Goal: Information Seeking & Learning: Learn about a topic

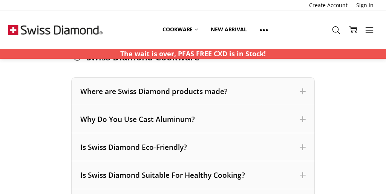
scroll to position [102, 0]
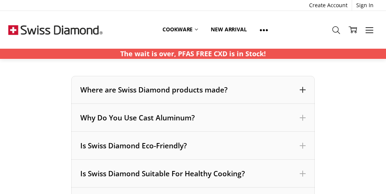
click at [306, 87] on div "Where are Swiss Diamond products made?" at bounding box center [192, 90] width 243 height 28
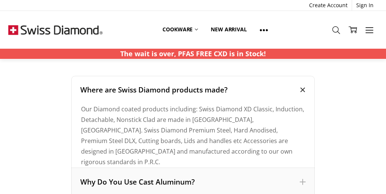
click at [306, 87] on div "Where are Swiss Diamond products made?" at bounding box center [192, 90] width 243 height 28
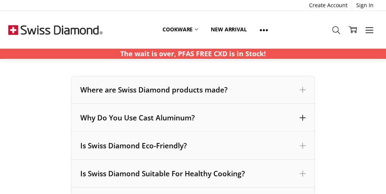
click at [304, 118] on span at bounding box center [303, 118] width 6 height 6
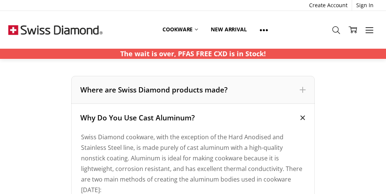
click at [304, 118] on span at bounding box center [302, 117] width 9 height 9
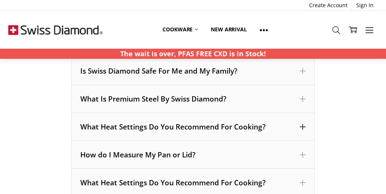
scroll to position [271, 0]
click at [305, 98] on span at bounding box center [303, 98] width 6 height 6
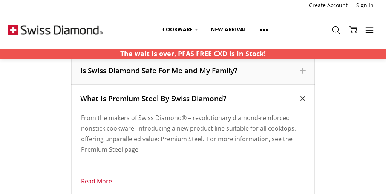
click at [305, 98] on span at bounding box center [302, 98] width 9 height 9
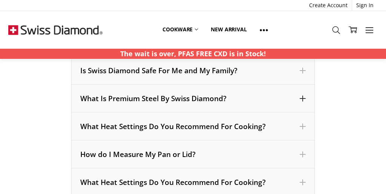
click at [305, 98] on span at bounding box center [303, 98] width 6 height 6
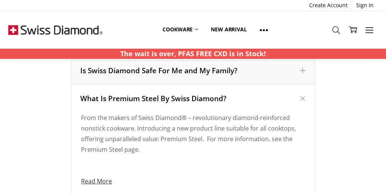
click at [104, 180] on link "Read More" at bounding box center [96, 181] width 31 height 8
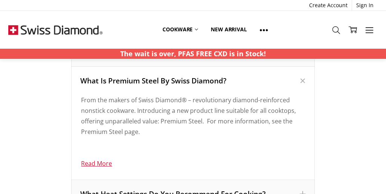
scroll to position [289, 0]
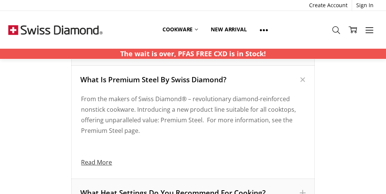
click at [97, 160] on link "Read More" at bounding box center [96, 162] width 31 height 8
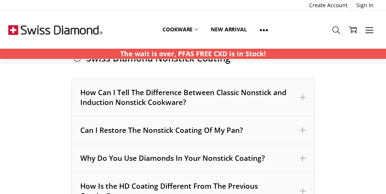
scroll to position [549, 0]
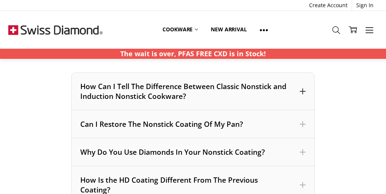
click at [303, 90] on span at bounding box center [303, 91] width 6 height 6
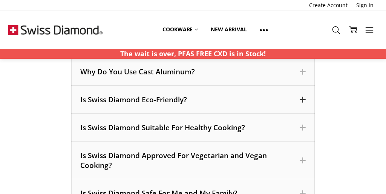
scroll to position [149, 0]
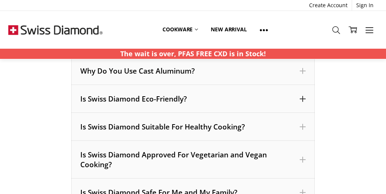
click at [305, 96] on span at bounding box center [303, 99] width 6 height 6
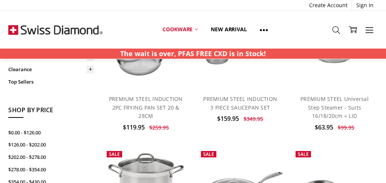
scroll to position [260, 0]
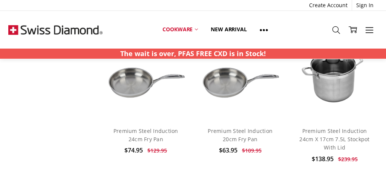
scroll to position [518, 0]
